Goal: Task Accomplishment & Management: Use online tool/utility

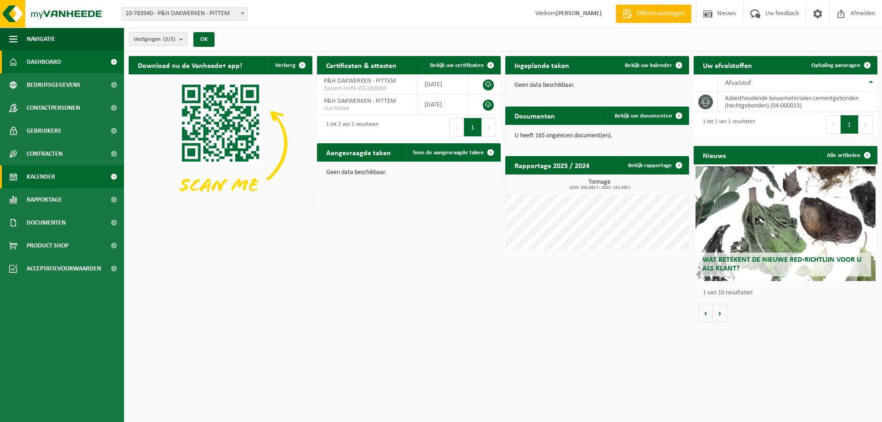
click at [58, 170] on link "Kalender" at bounding box center [62, 176] width 124 height 23
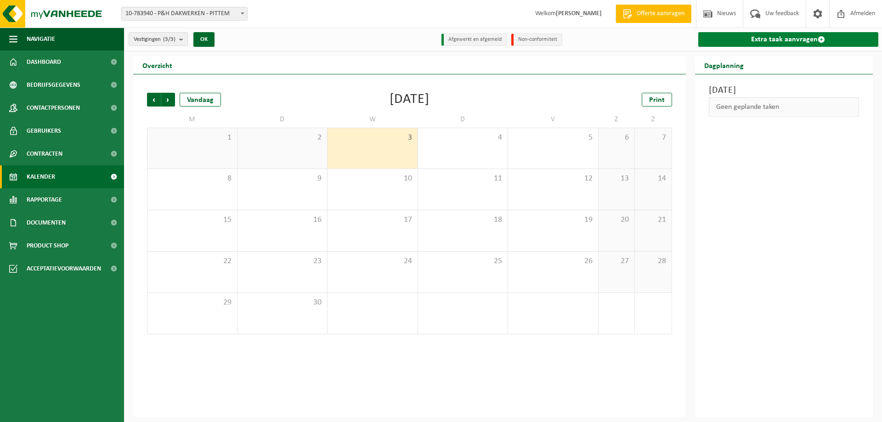
click at [775, 37] on link "Extra taak aanvragen" at bounding box center [788, 39] width 181 height 15
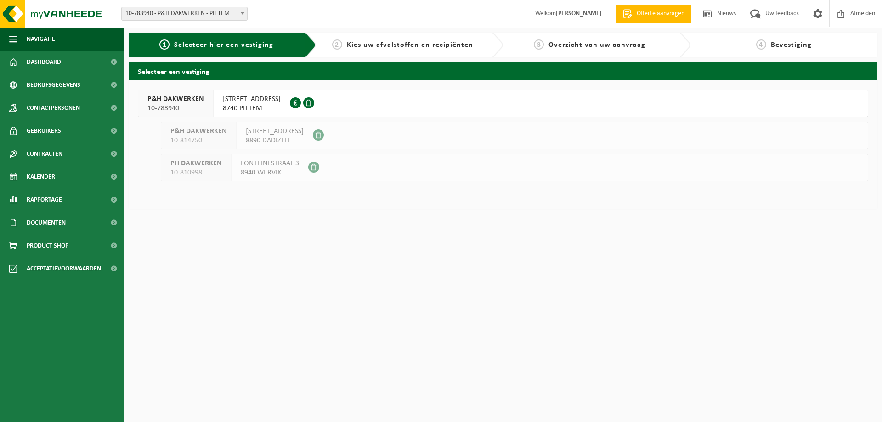
click at [177, 91] on div "P&H DAKWERKEN 10-783940" at bounding box center [175, 103] width 75 height 27
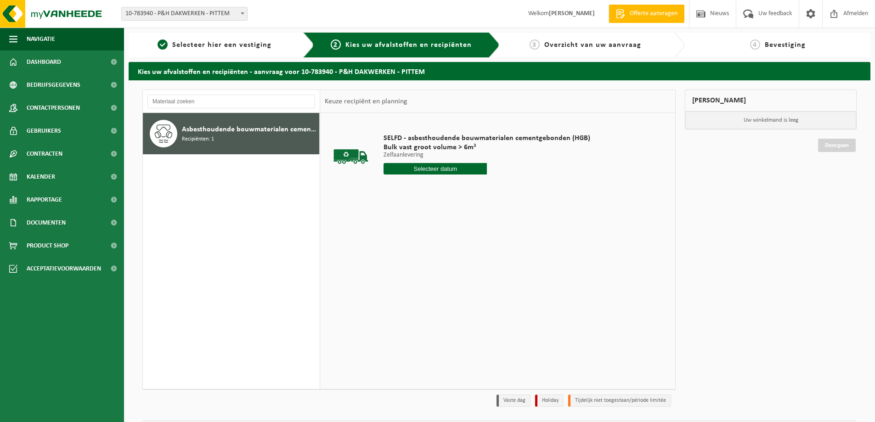
click at [448, 167] on input "text" at bounding box center [435, 168] width 103 height 11
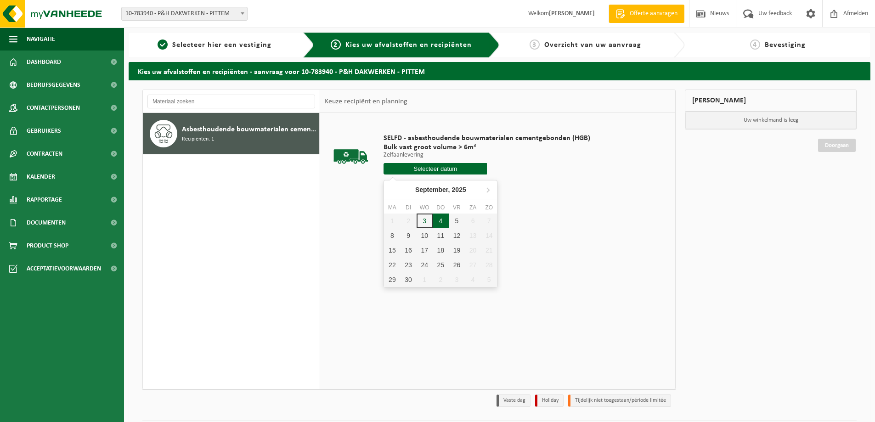
click at [435, 220] on div "4" at bounding box center [441, 221] width 16 height 15
type input "Van 2025-09-04"
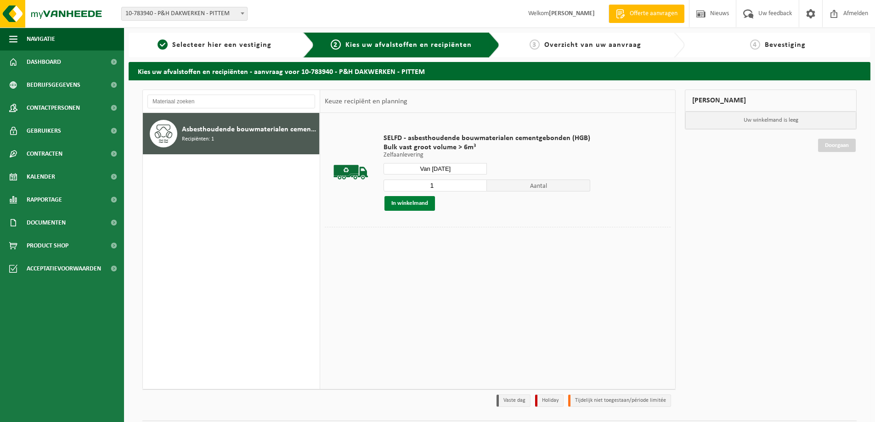
click at [410, 203] on button "In winkelmand" at bounding box center [410, 203] width 51 height 15
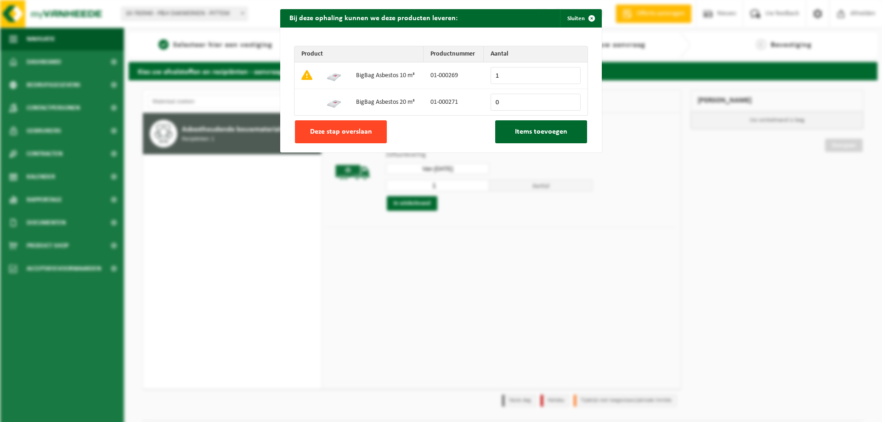
click at [350, 131] on span "Deze stap overslaan" at bounding box center [341, 131] width 62 height 7
type input "0"
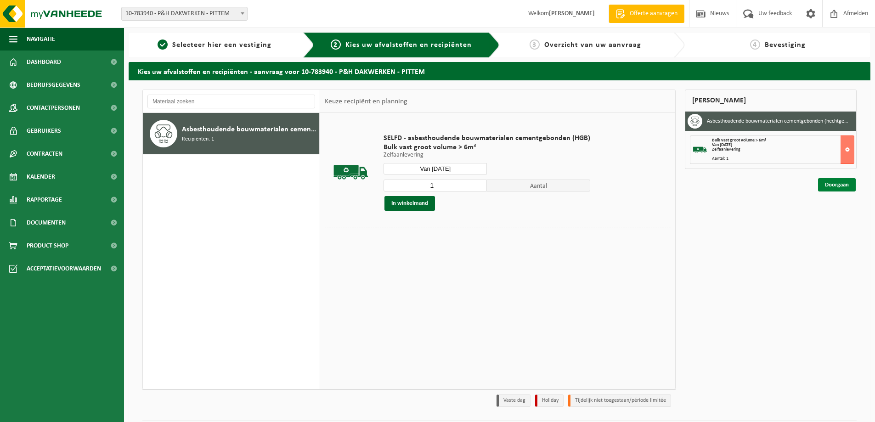
click at [839, 185] on link "Doorgaan" at bounding box center [837, 184] width 38 height 13
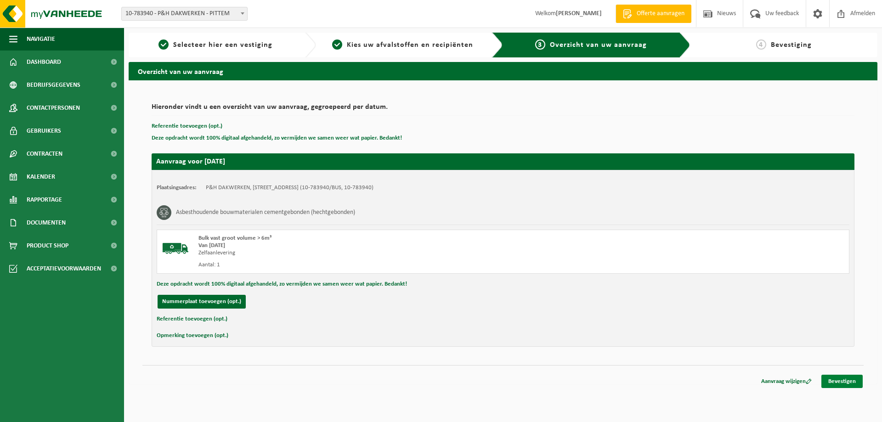
click at [850, 384] on link "Bevestigen" at bounding box center [842, 381] width 41 height 13
